Goal: Use online tool/utility: Utilize a website feature to perform a specific function

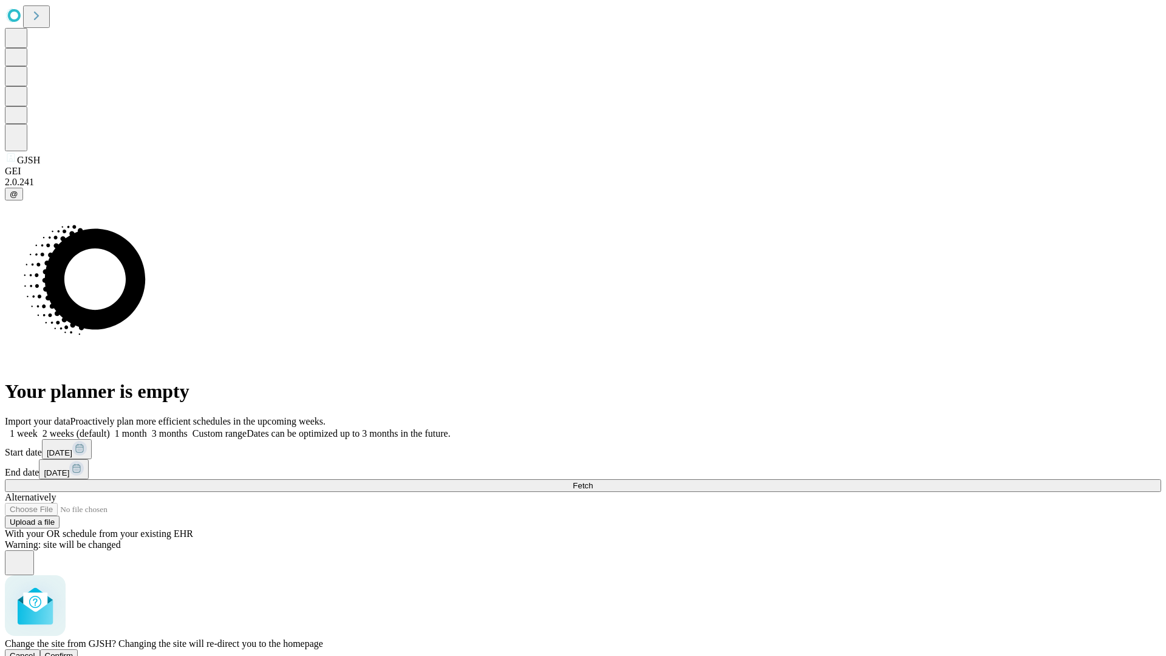
click at [73, 651] on span "Confirm" at bounding box center [59, 655] width 29 height 9
click at [110, 428] on label "2 weeks (default)" at bounding box center [74, 433] width 72 height 10
click at [593, 481] on span "Fetch" at bounding box center [583, 485] width 20 height 9
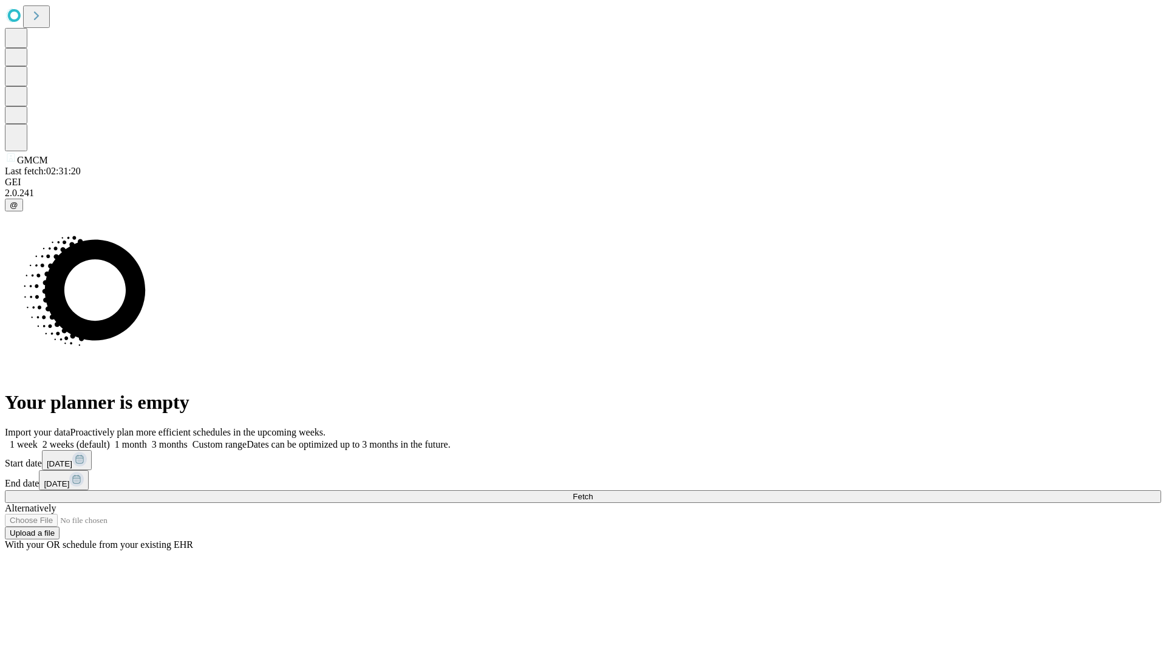
click at [110, 439] on label "2 weeks (default)" at bounding box center [74, 444] width 72 height 10
click at [593, 492] on span "Fetch" at bounding box center [583, 496] width 20 height 9
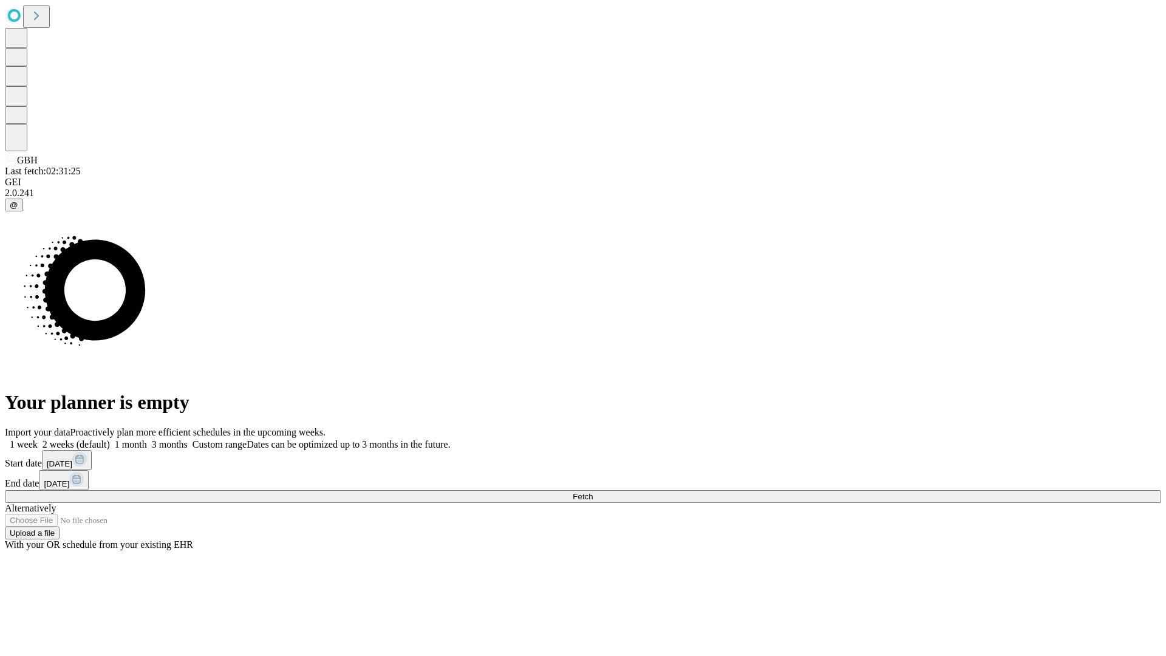
click at [593, 492] on span "Fetch" at bounding box center [583, 496] width 20 height 9
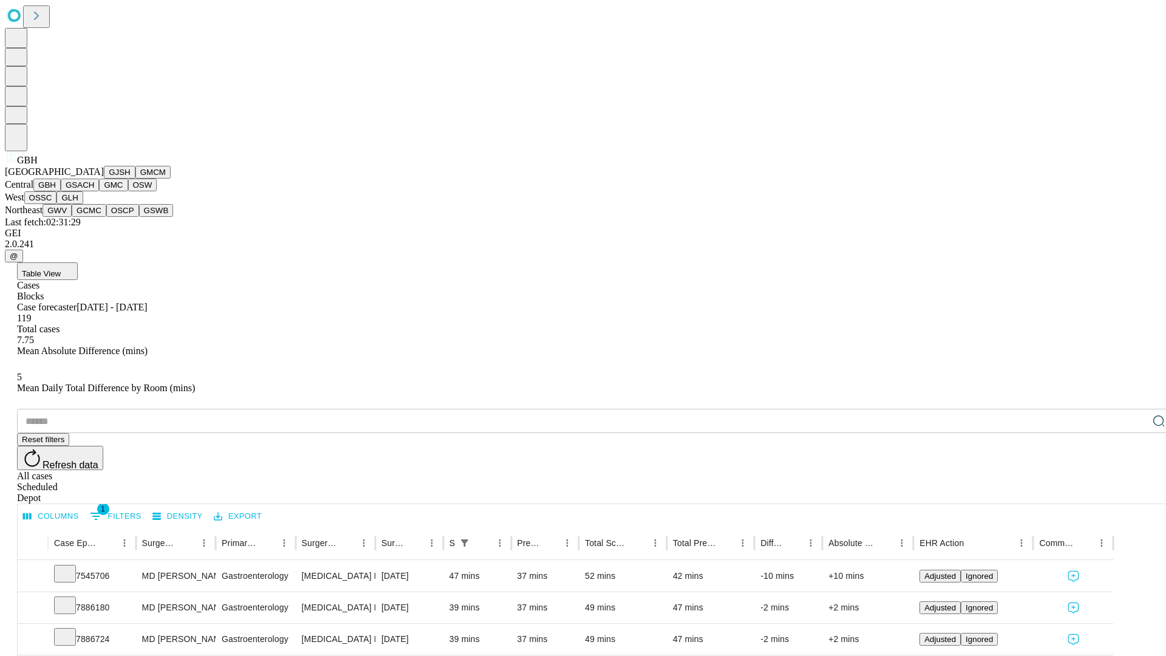
click at [94, 191] on button "GSACH" at bounding box center [80, 185] width 38 height 13
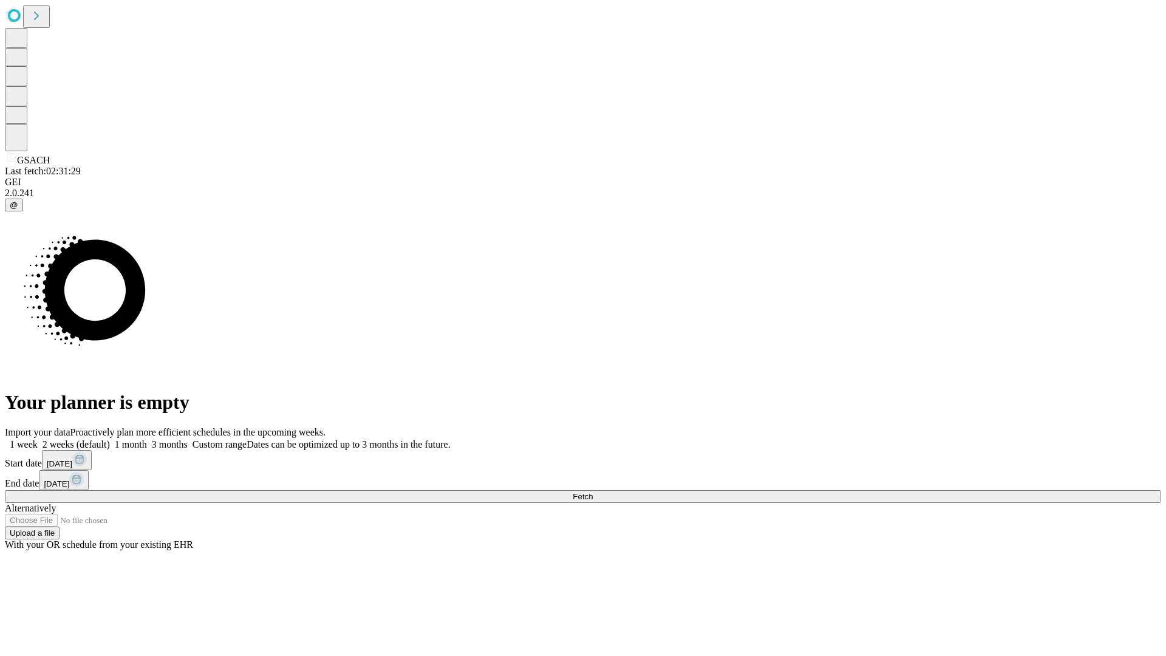
click at [110, 439] on label "2 weeks (default)" at bounding box center [74, 444] width 72 height 10
click at [593, 492] on span "Fetch" at bounding box center [583, 496] width 20 height 9
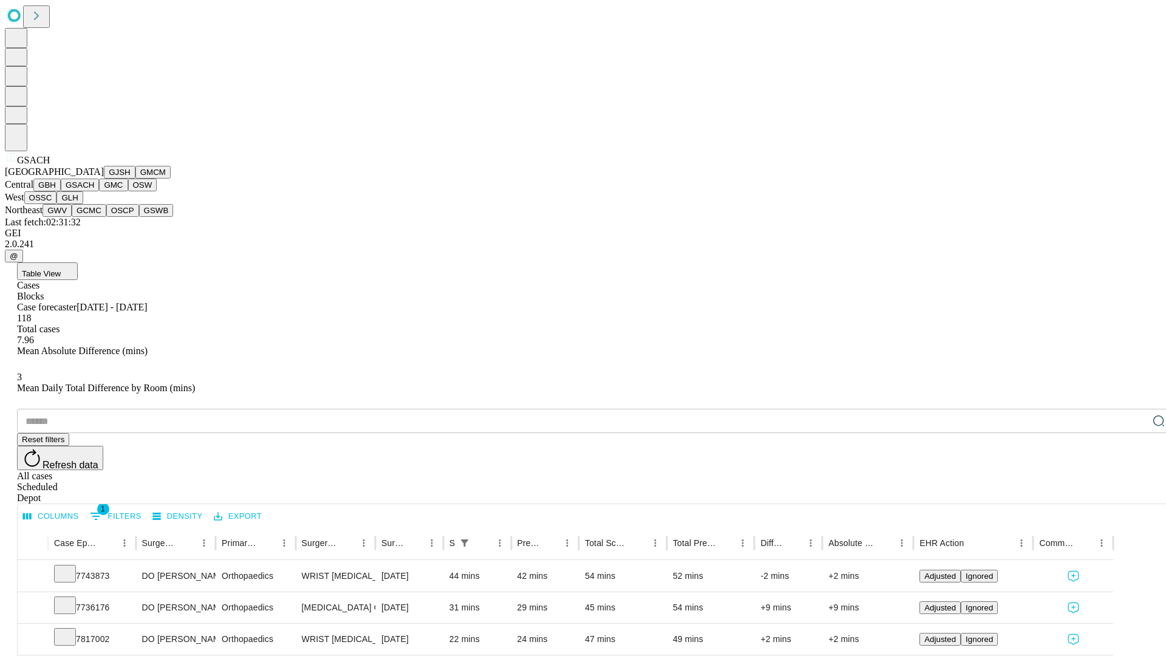
click at [99, 191] on button "GMC" at bounding box center [113, 185] width 29 height 13
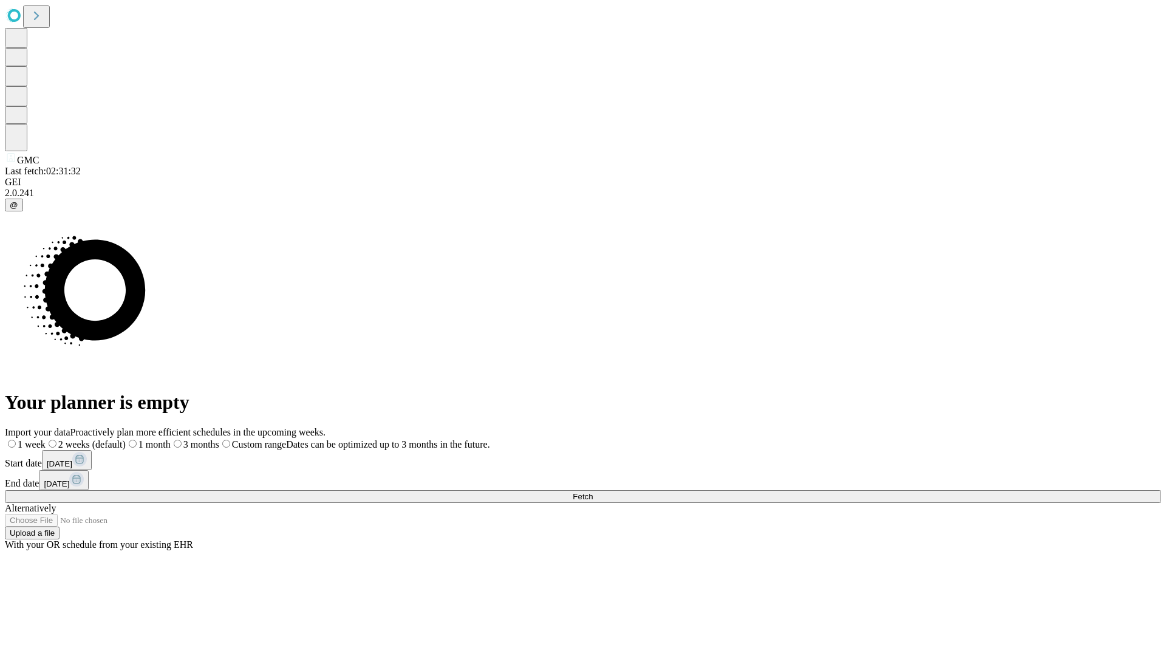
click at [126, 439] on label "2 weeks (default)" at bounding box center [86, 444] width 80 height 10
click at [593, 492] on span "Fetch" at bounding box center [583, 496] width 20 height 9
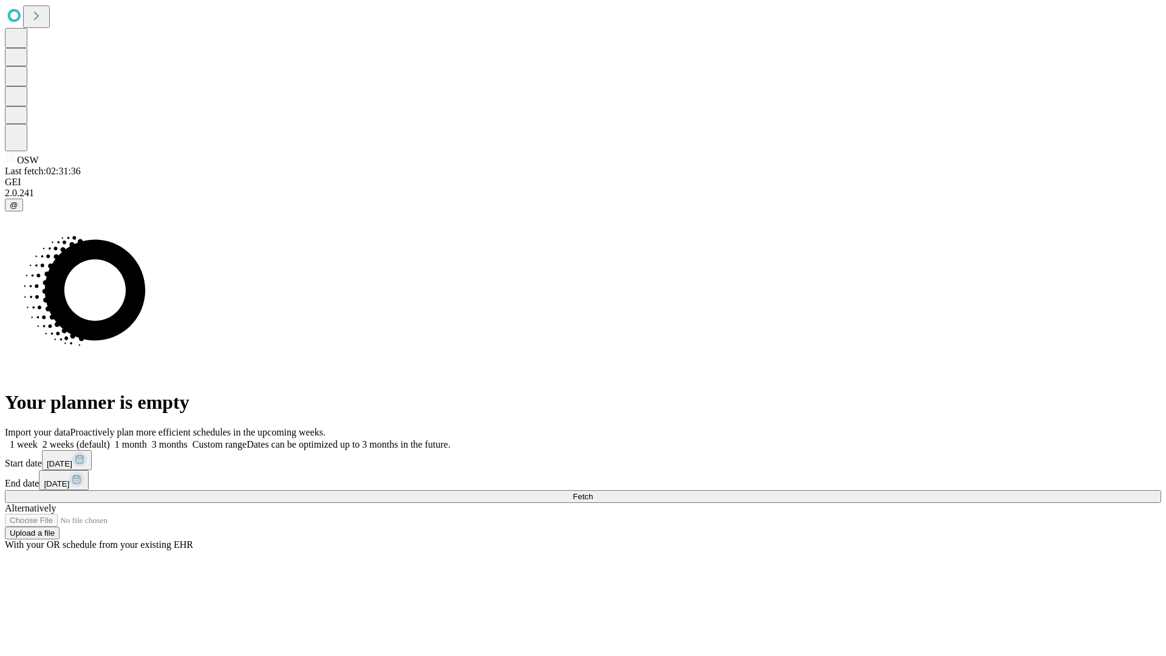
click at [593, 492] on span "Fetch" at bounding box center [583, 496] width 20 height 9
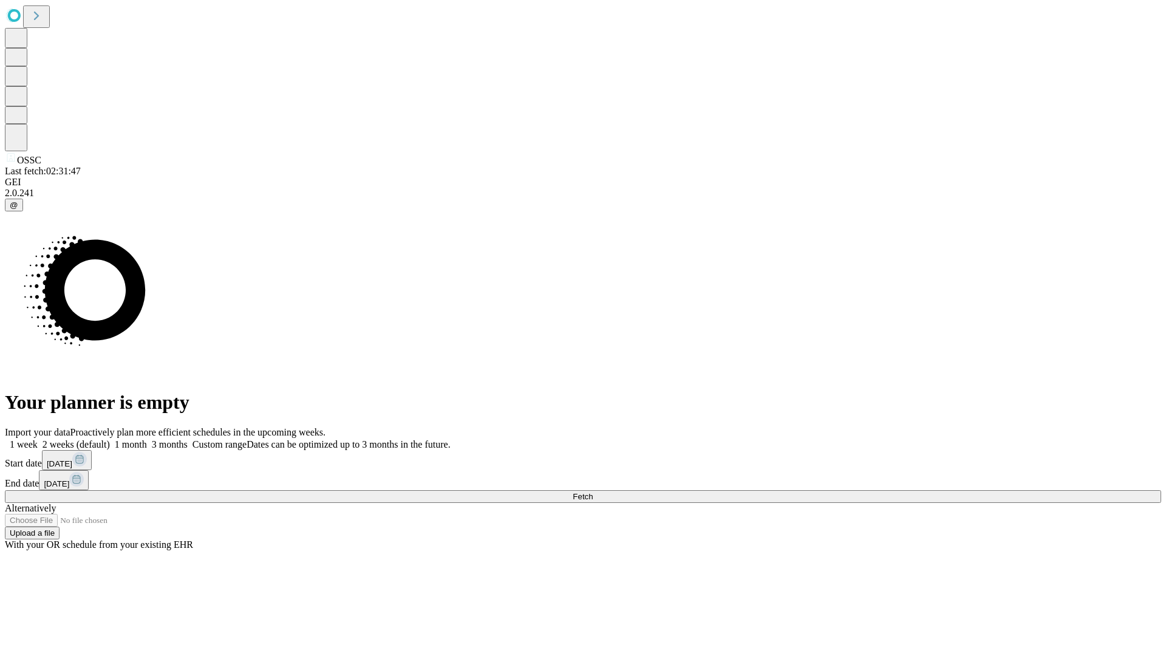
click at [110, 439] on label "2 weeks (default)" at bounding box center [74, 444] width 72 height 10
click at [593, 492] on span "Fetch" at bounding box center [583, 496] width 20 height 9
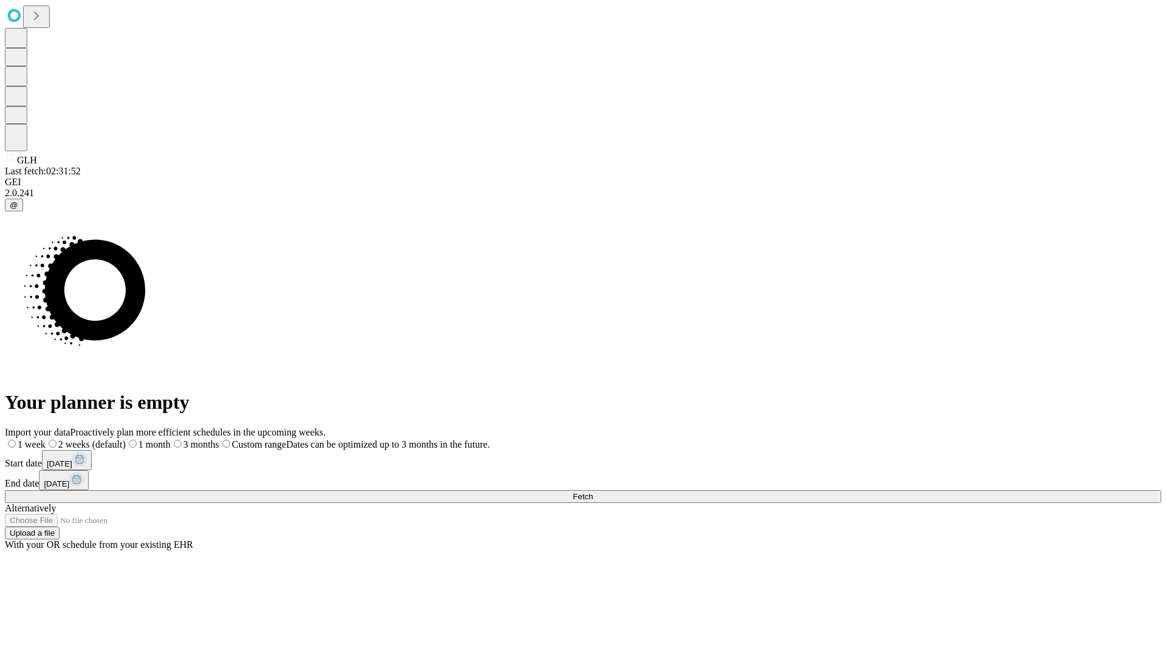
click at [126, 439] on label "2 weeks (default)" at bounding box center [86, 444] width 80 height 10
click at [593, 492] on span "Fetch" at bounding box center [583, 496] width 20 height 9
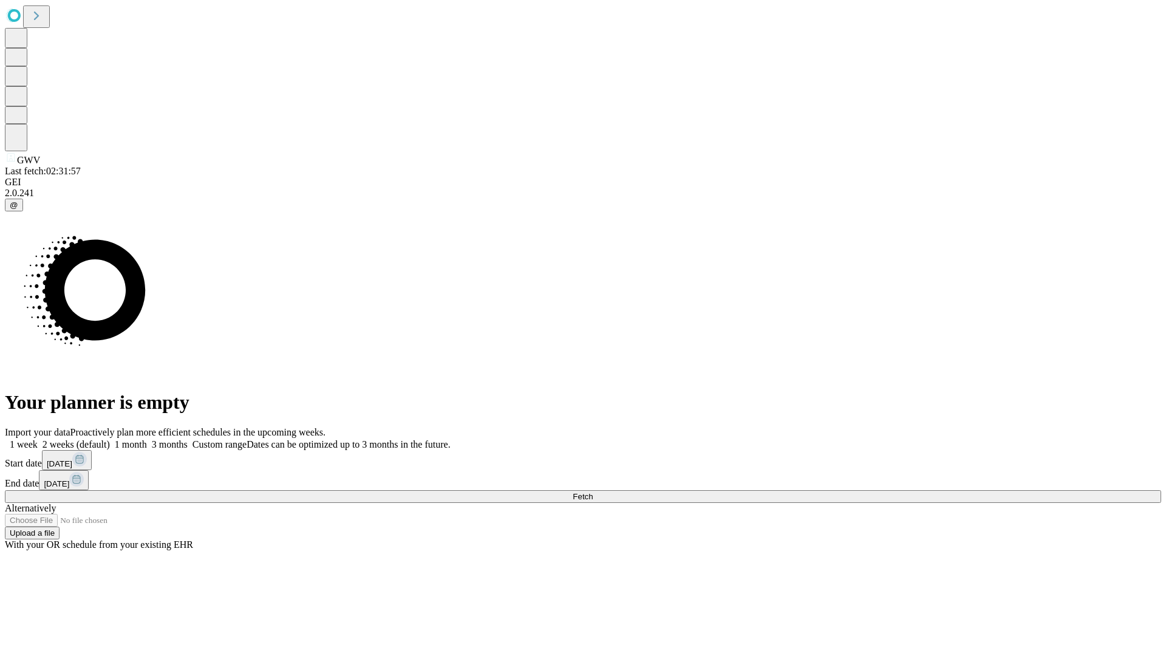
click at [110, 439] on label "2 weeks (default)" at bounding box center [74, 444] width 72 height 10
click at [593, 492] on span "Fetch" at bounding box center [583, 496] width 20 height 9
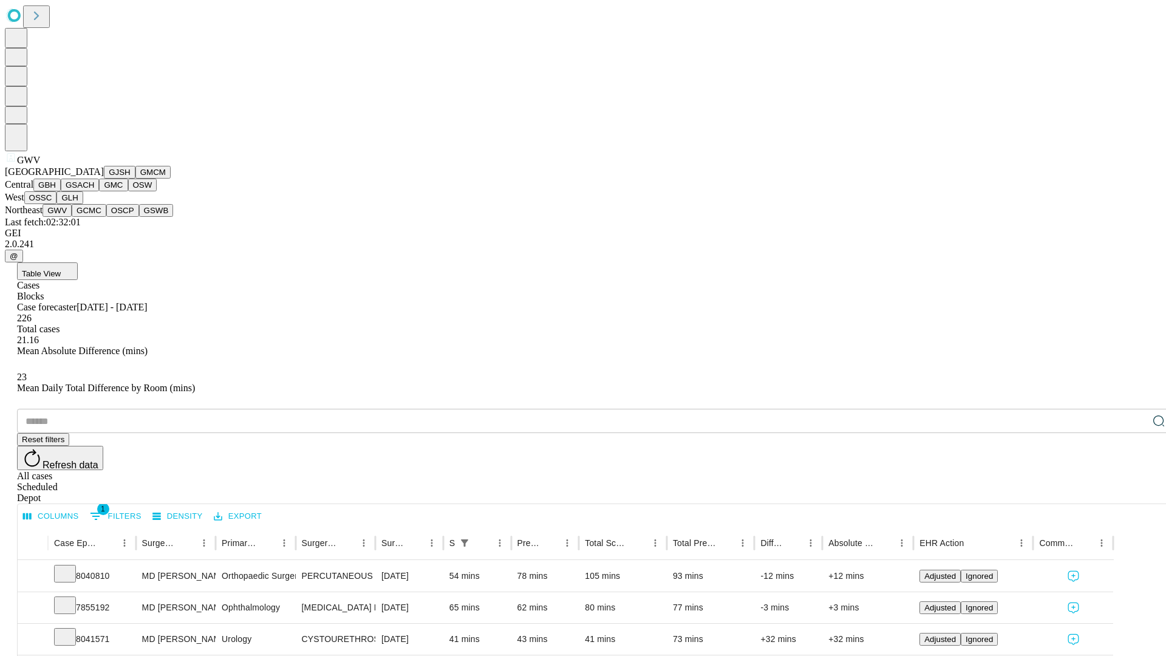
click at [94, 217] on button "GCMC" at bounding box center [89, 210] width 35 height 13
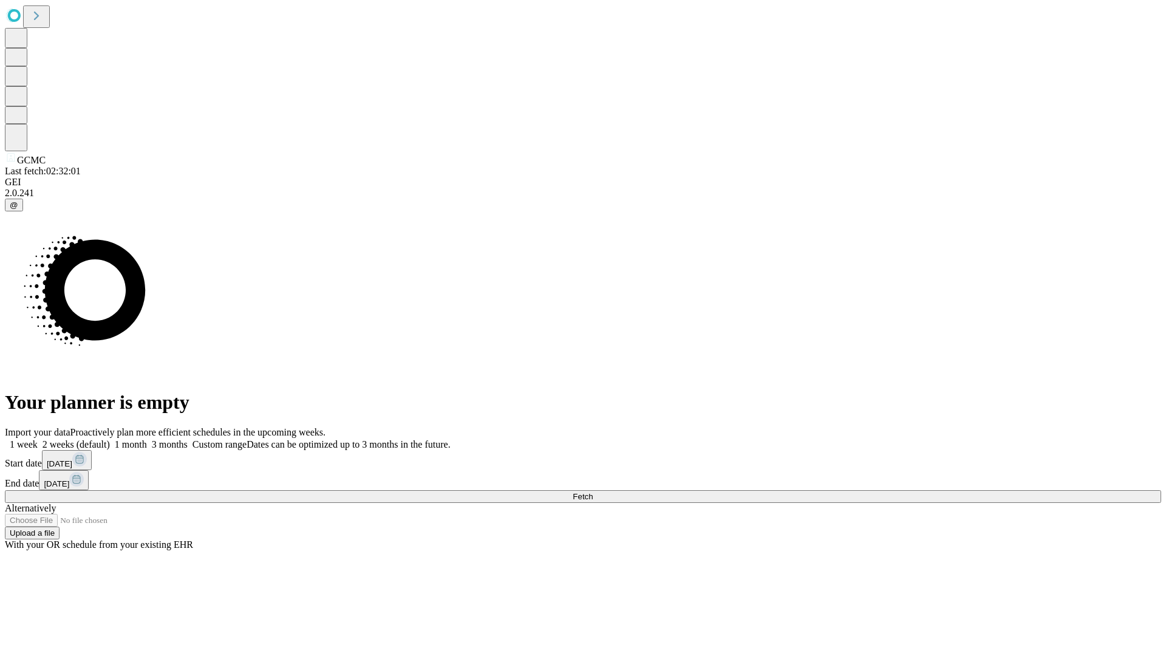
click at [110, 439] on label "2 weeks (default)" at bounding box center [74, 444] width 72 height 10
click at [593, 492] on span "Fetch" at bounding box center [583, 496] width 20 height 9
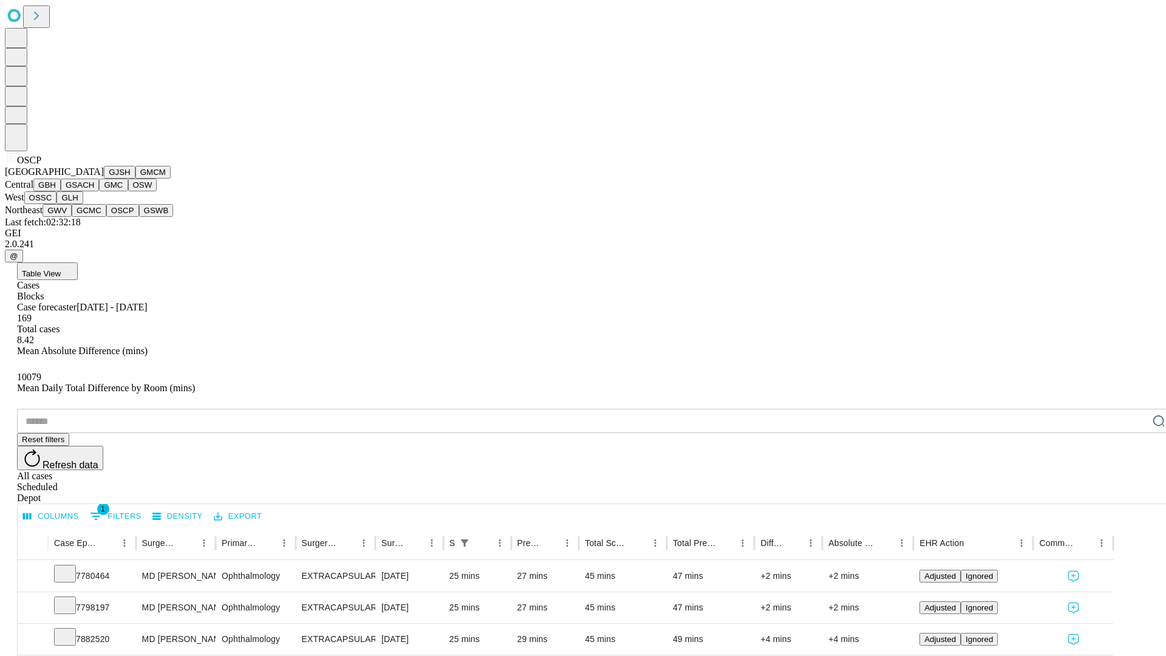
click at [139, 217] on button "GSWB" at bounding box center [156, 210] width 35 height 13
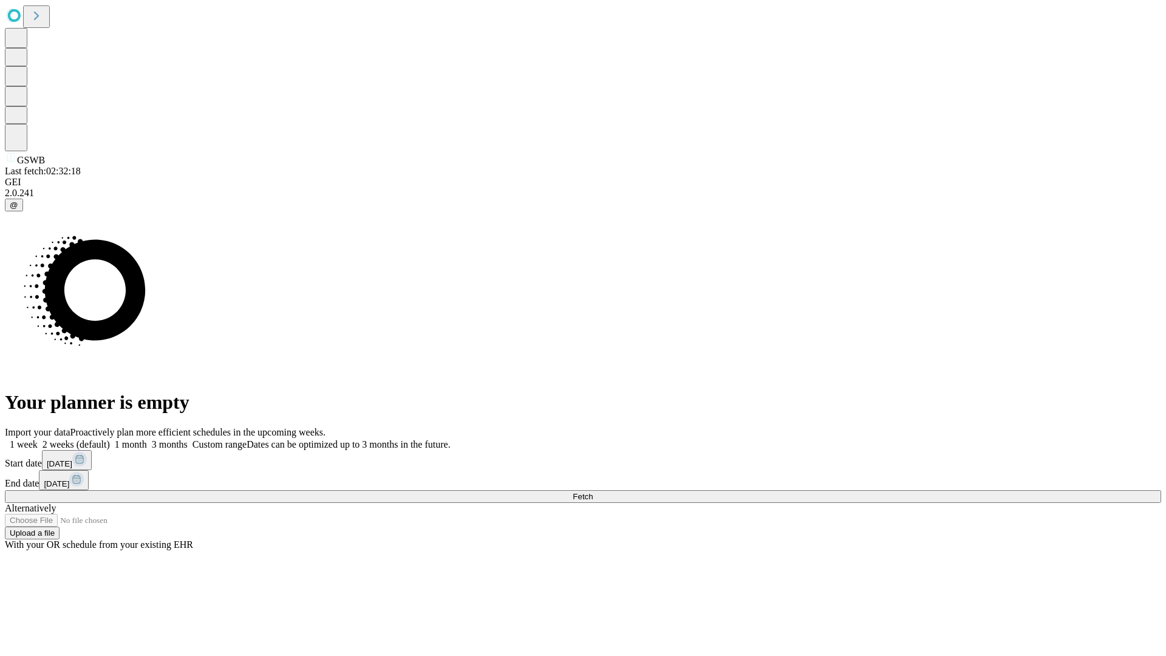
click at [110, 439] on label "2 weeks (default)" at bounding box center [74, 444] width 72 height 10
click at [593, 492] on span "Fetch" at bounding box center [583, 496] width 20 height 9
